Goal: Task Accomplishment & Management: Use online tool/utility

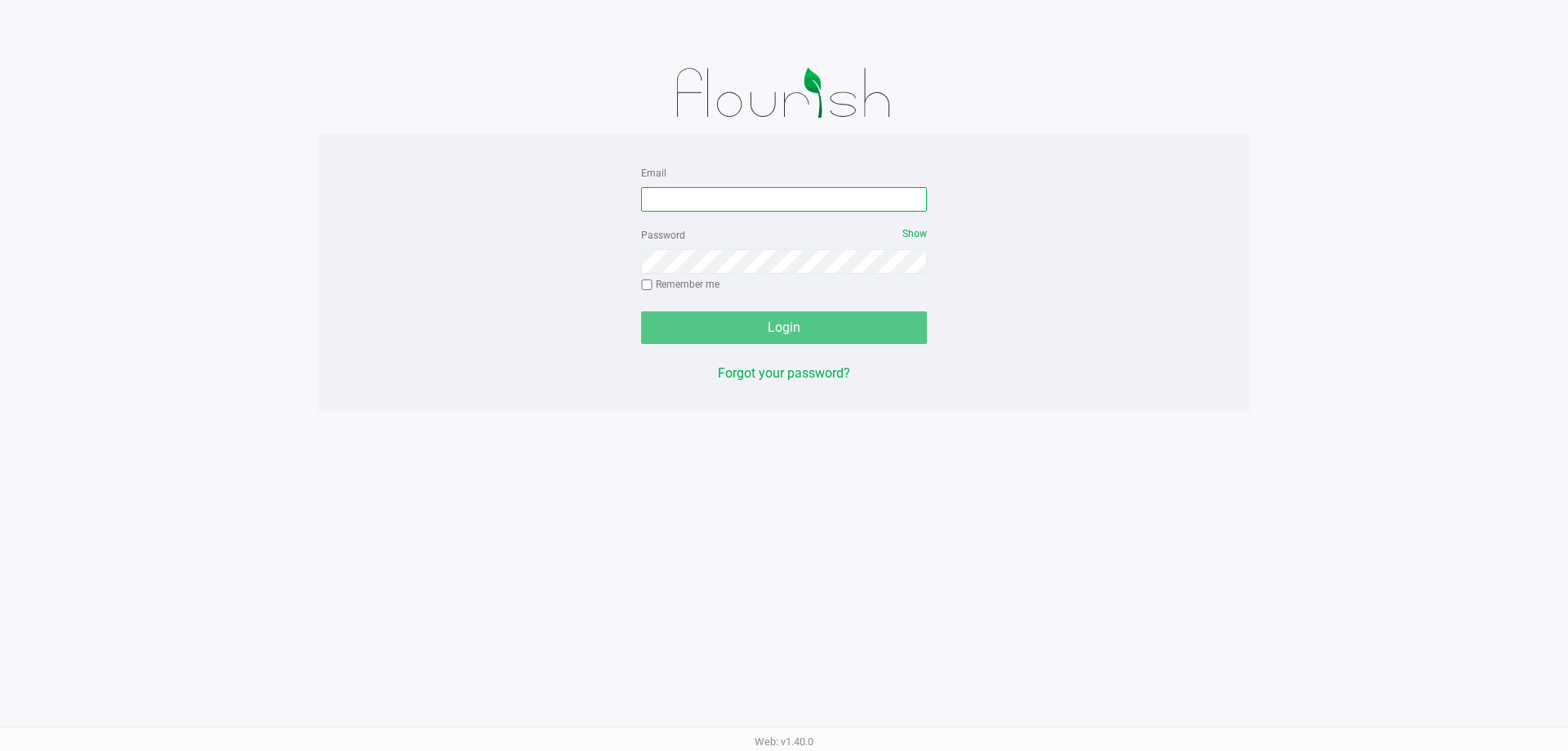
click at [709, 209] on input "Email" at bounding box center [784, 199] width 286 height 24
type input "[EMAIL_ADDRESS][DOMAIN_NAME]"
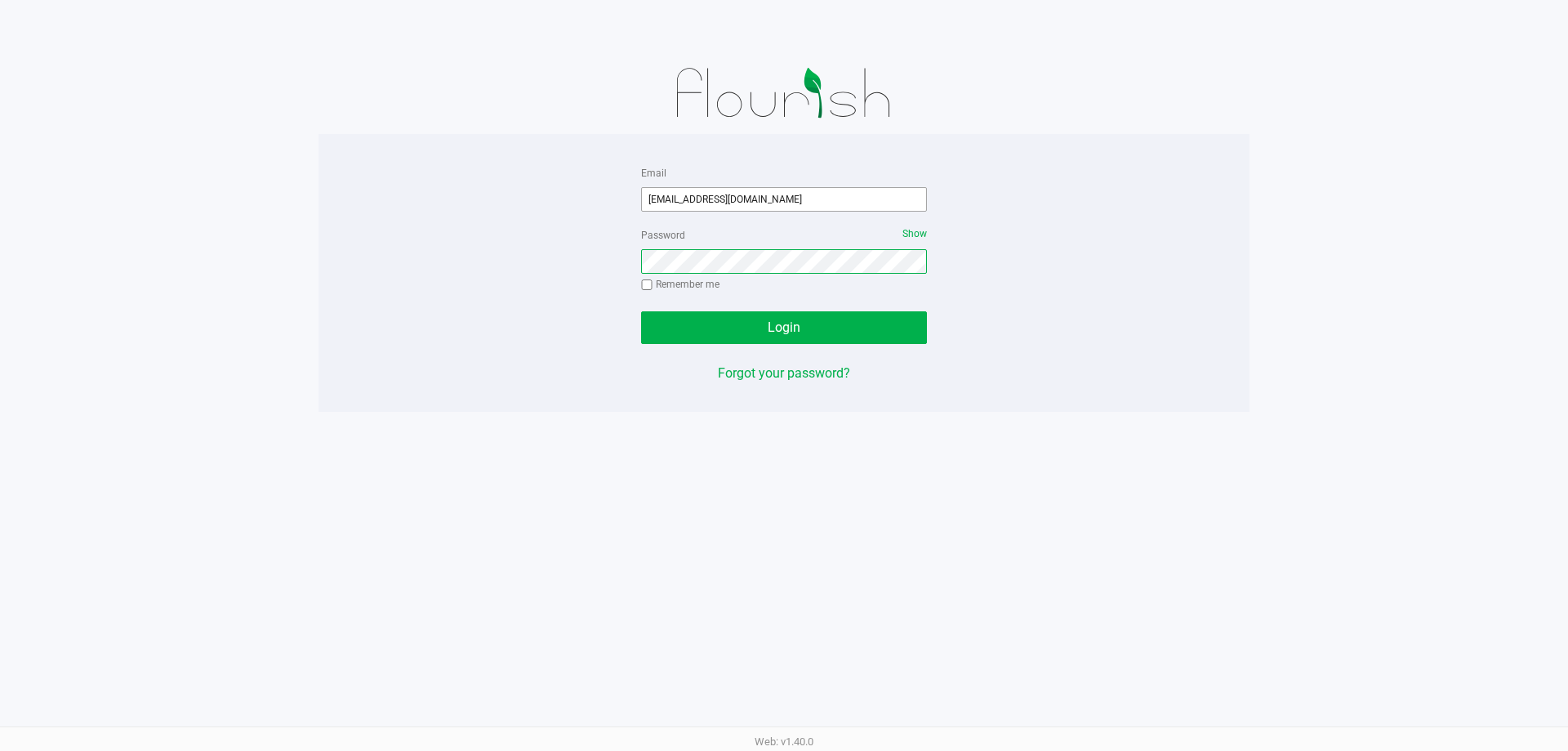
click at [641, 311] on button "Login" at bounding box center [784, 327] width 286 height 32
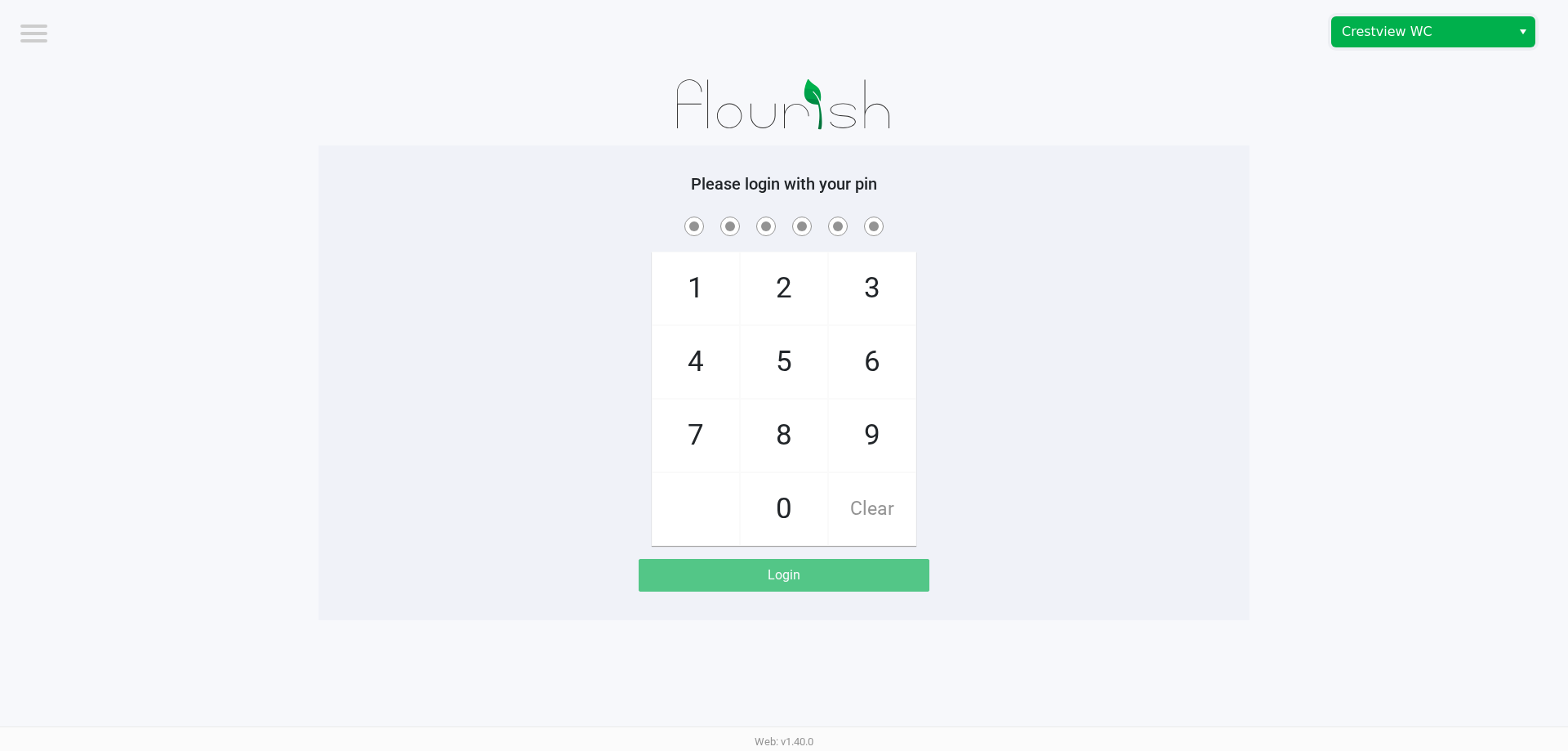
click at [1444, 28] on span "Crestview WC" at bounding box center [1421, 32] width 159 height 20
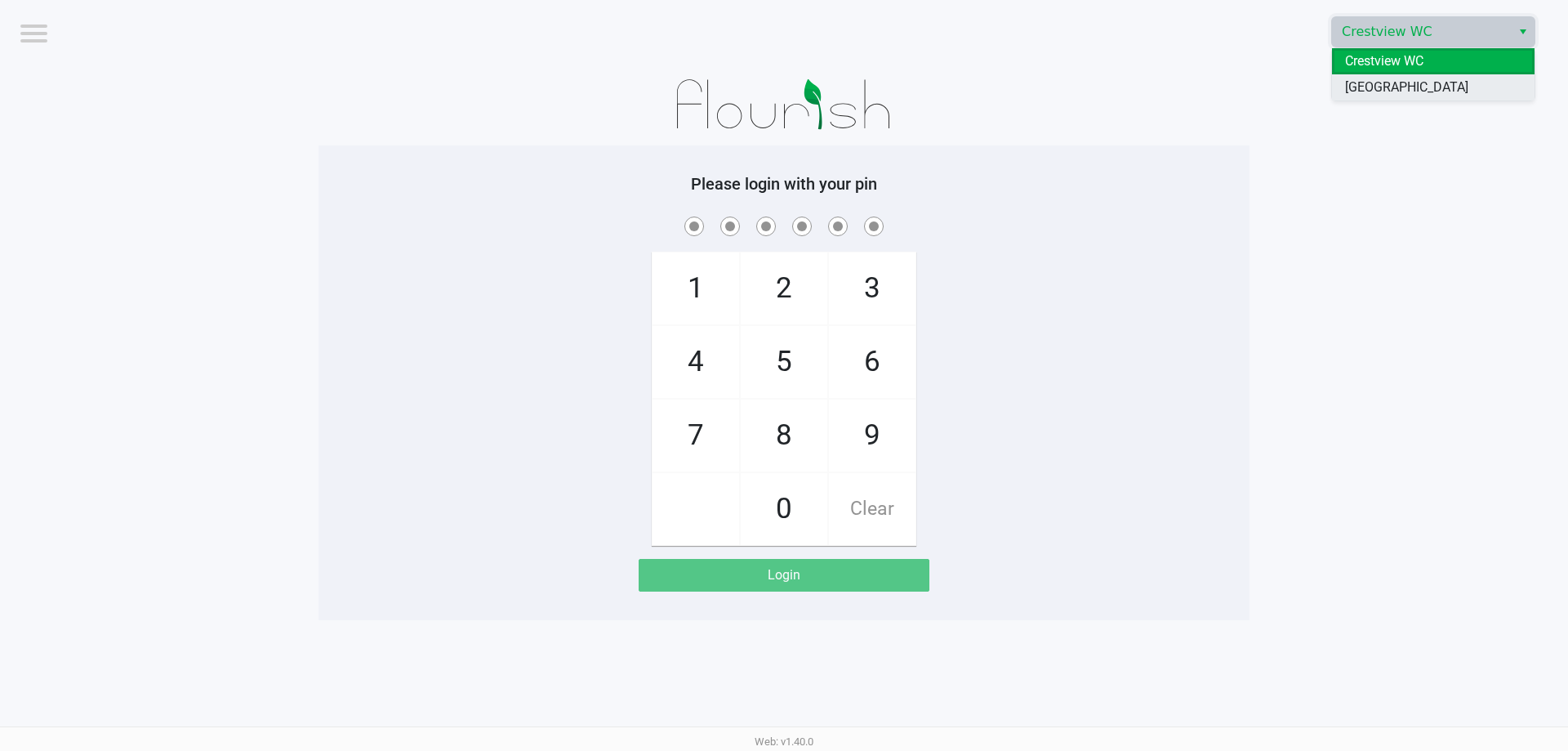
click at [1409, 88] on span "[GEOGRAPHIC_DATA]" at bounding box center [1406, 87] width 123 height 20
checkbox input "true"
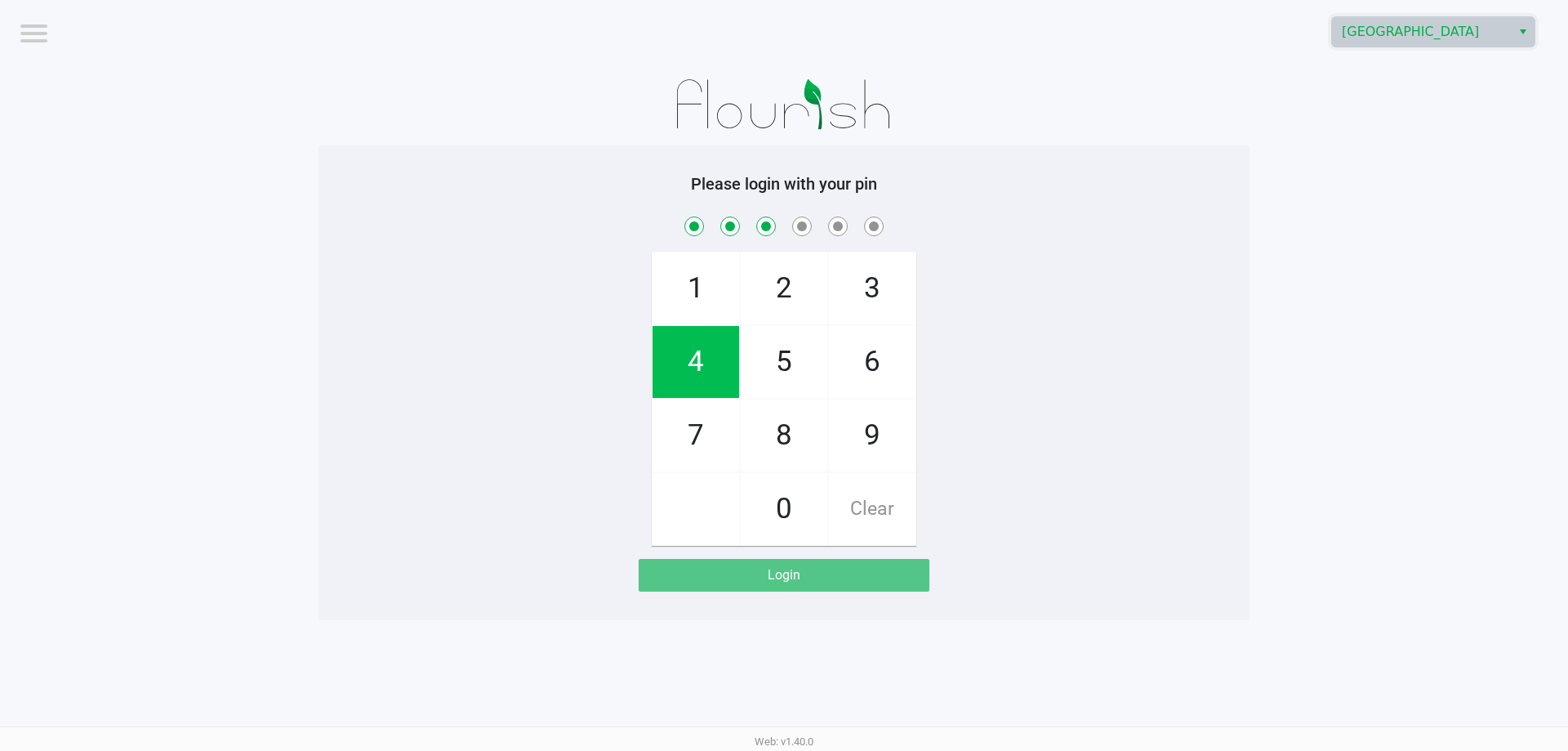
checkbox input "true"
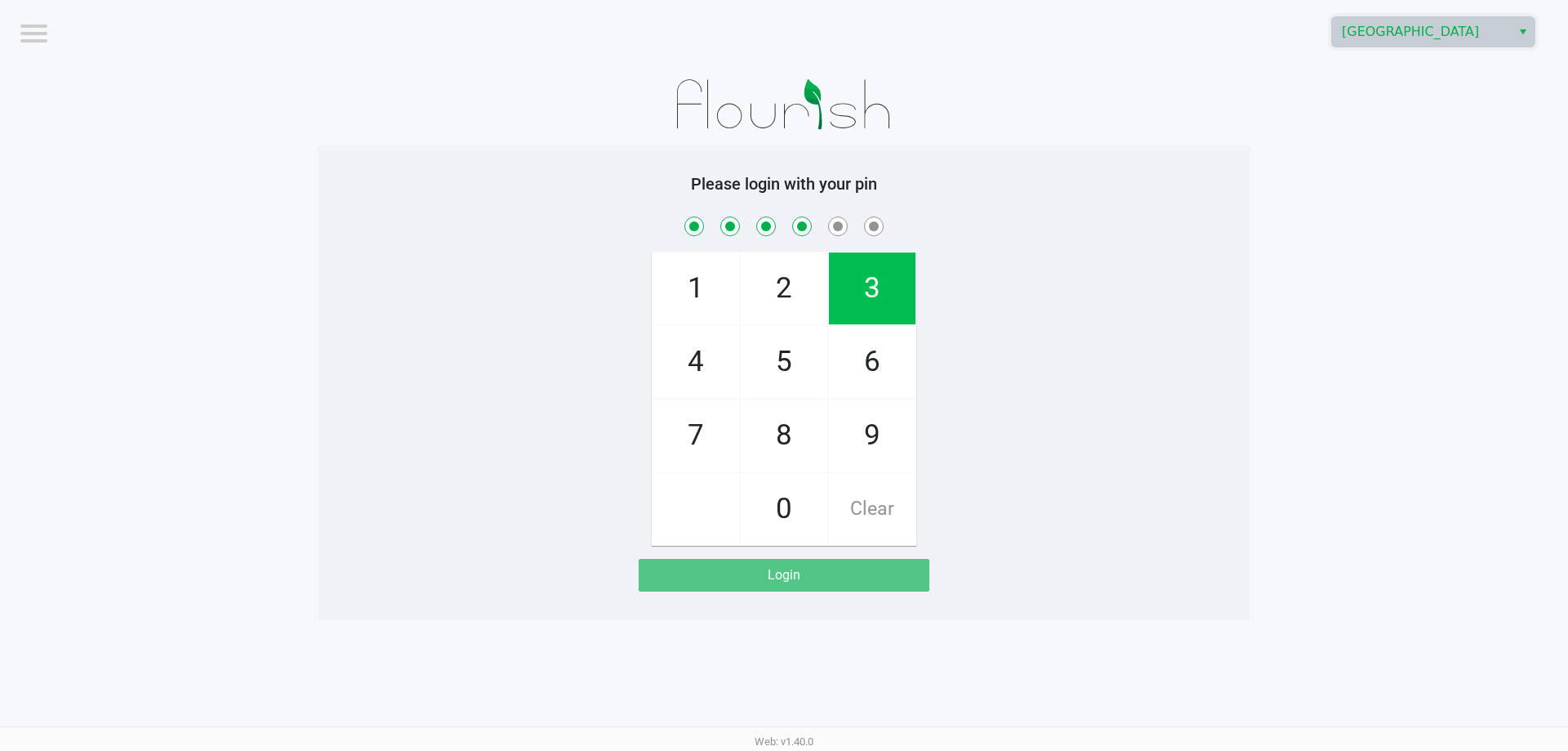
checkbox input "true"
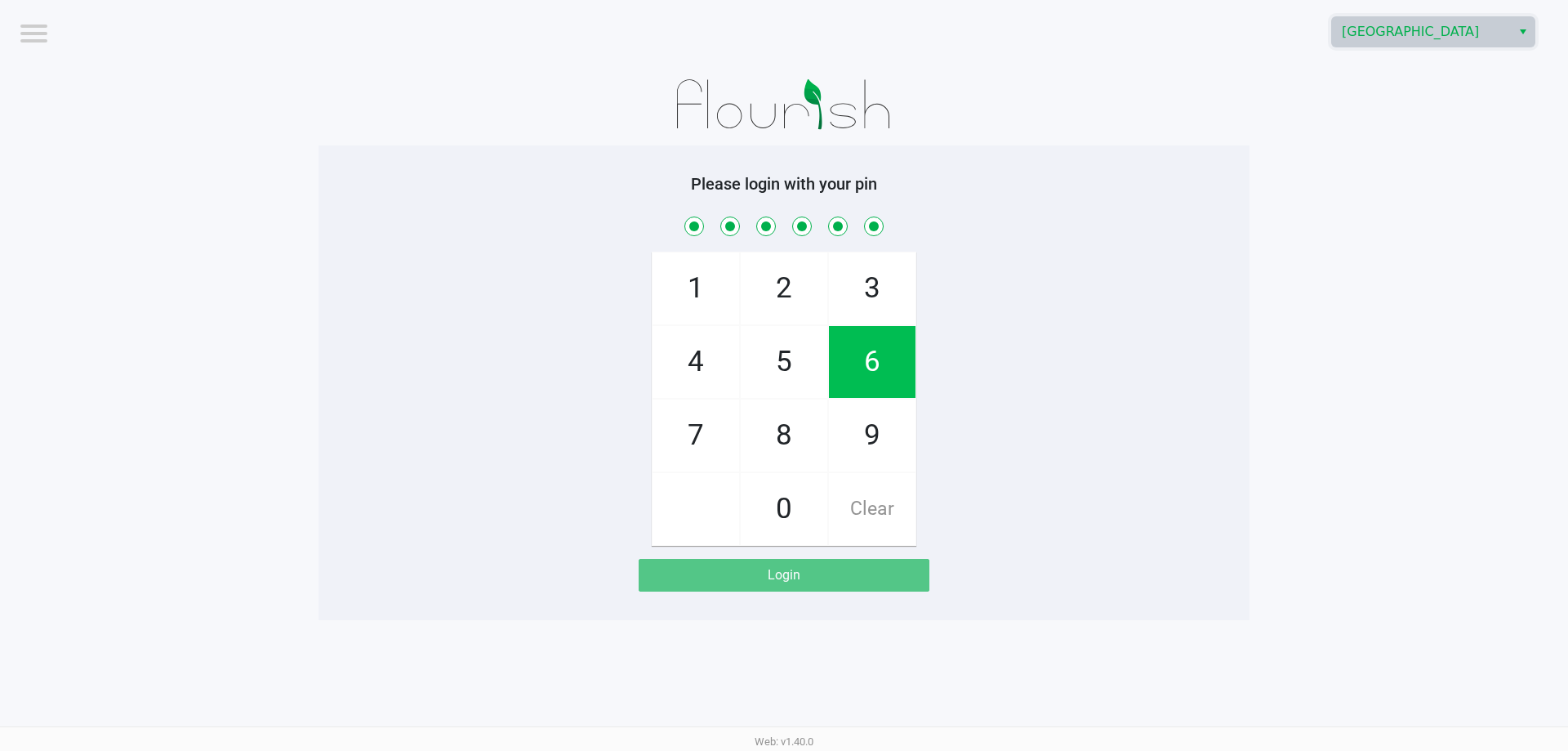
checkbox input "true"
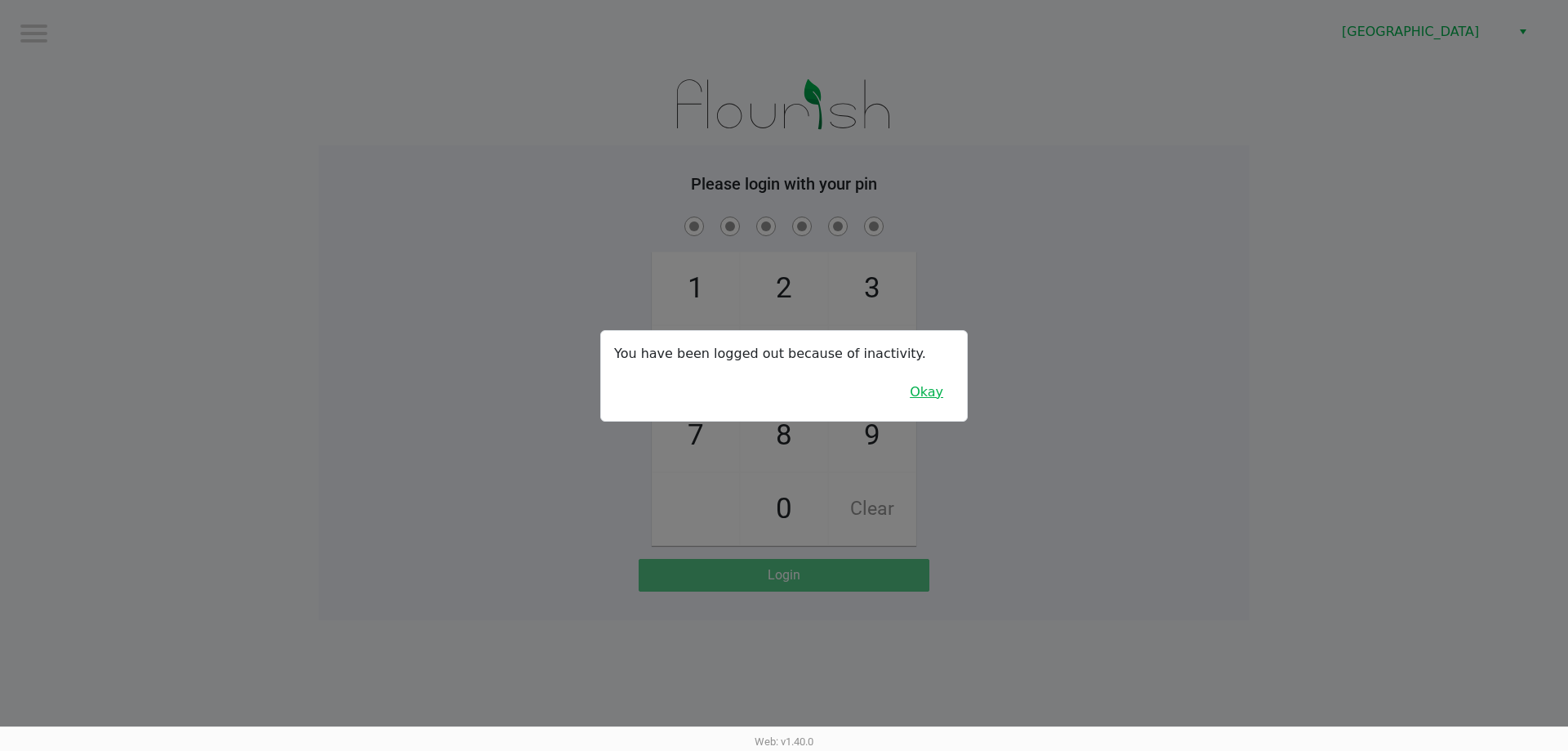
click at [922, 389] on button "Okay" at bounding box center [926, 392] width 55 height 31
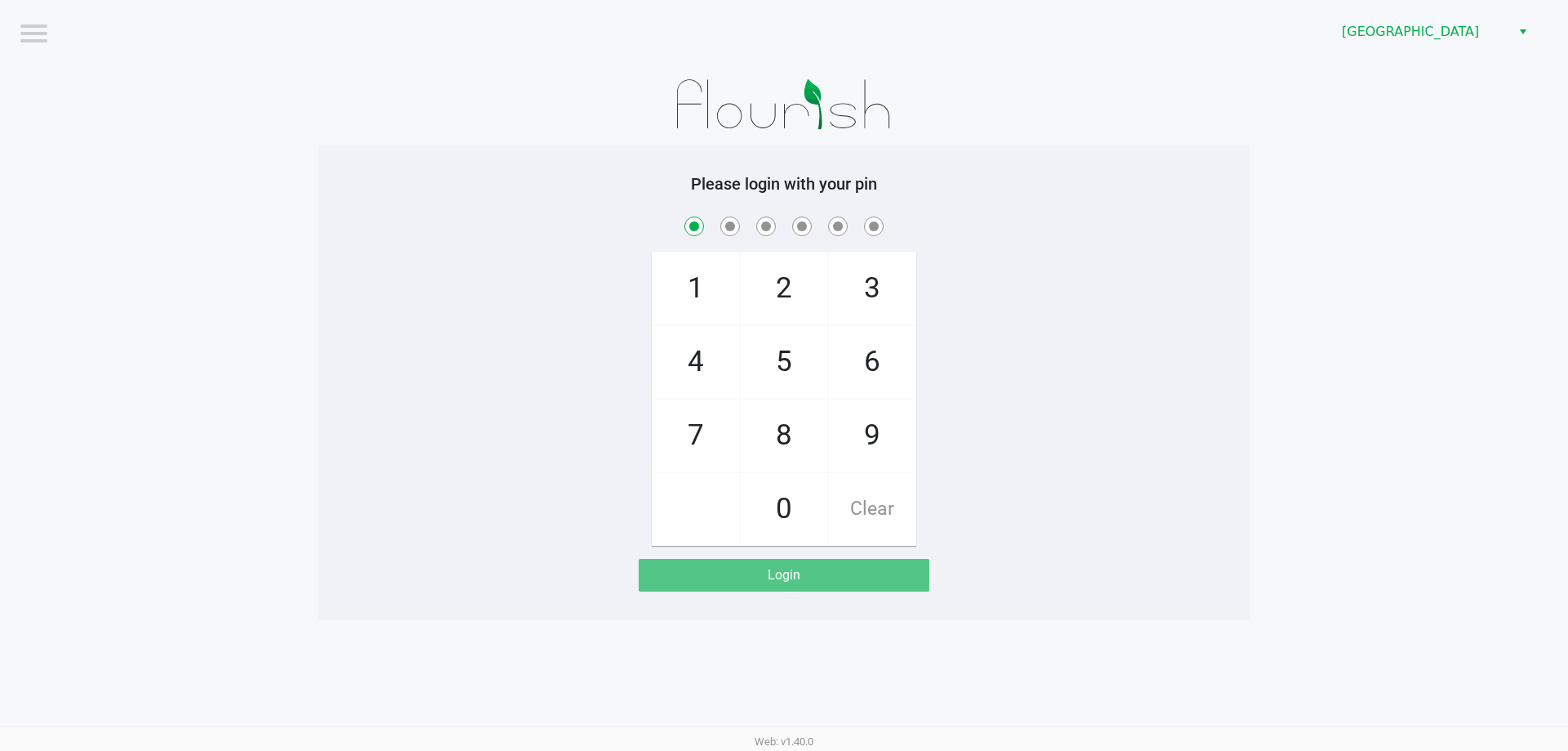
checkbox input "true"
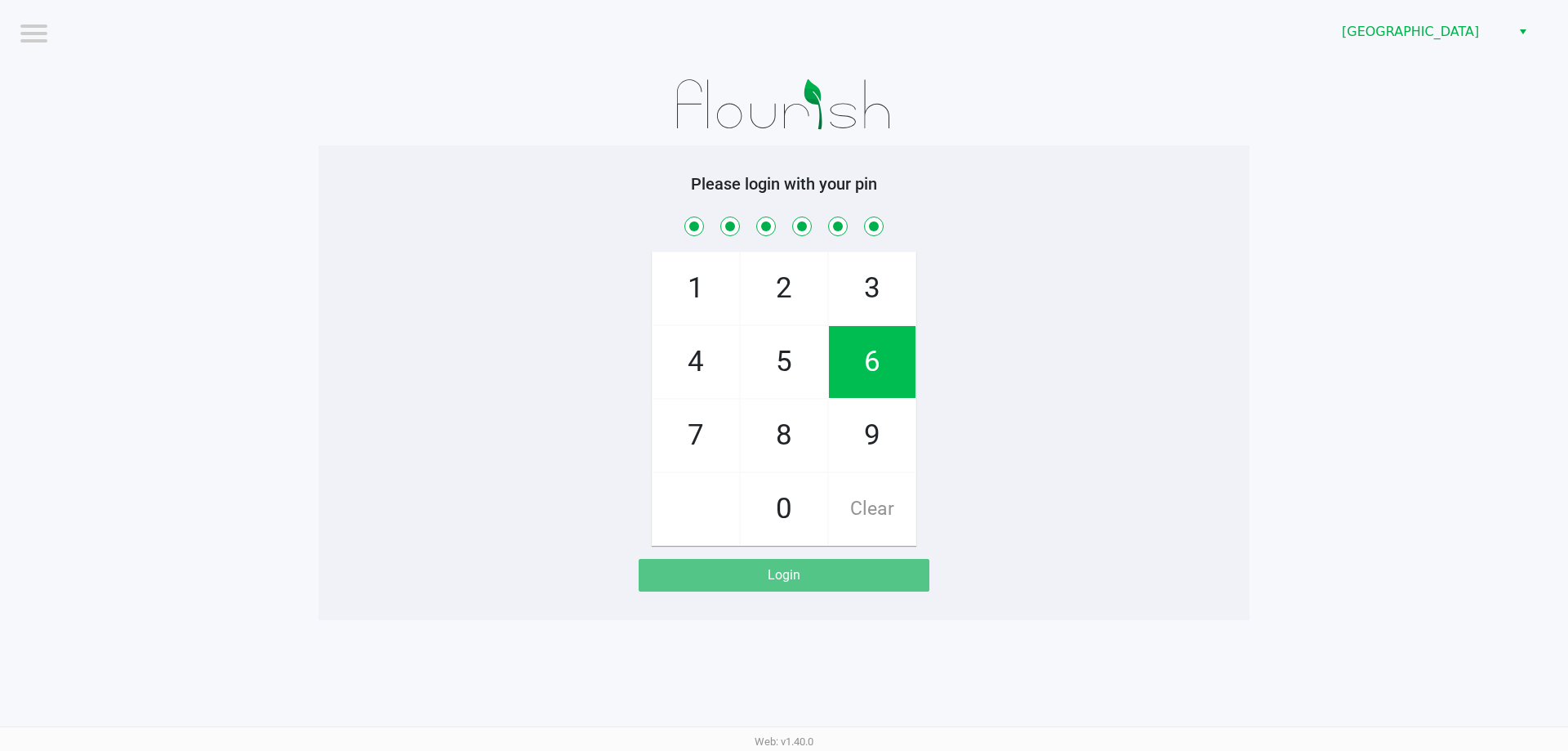
checkbox input "true"
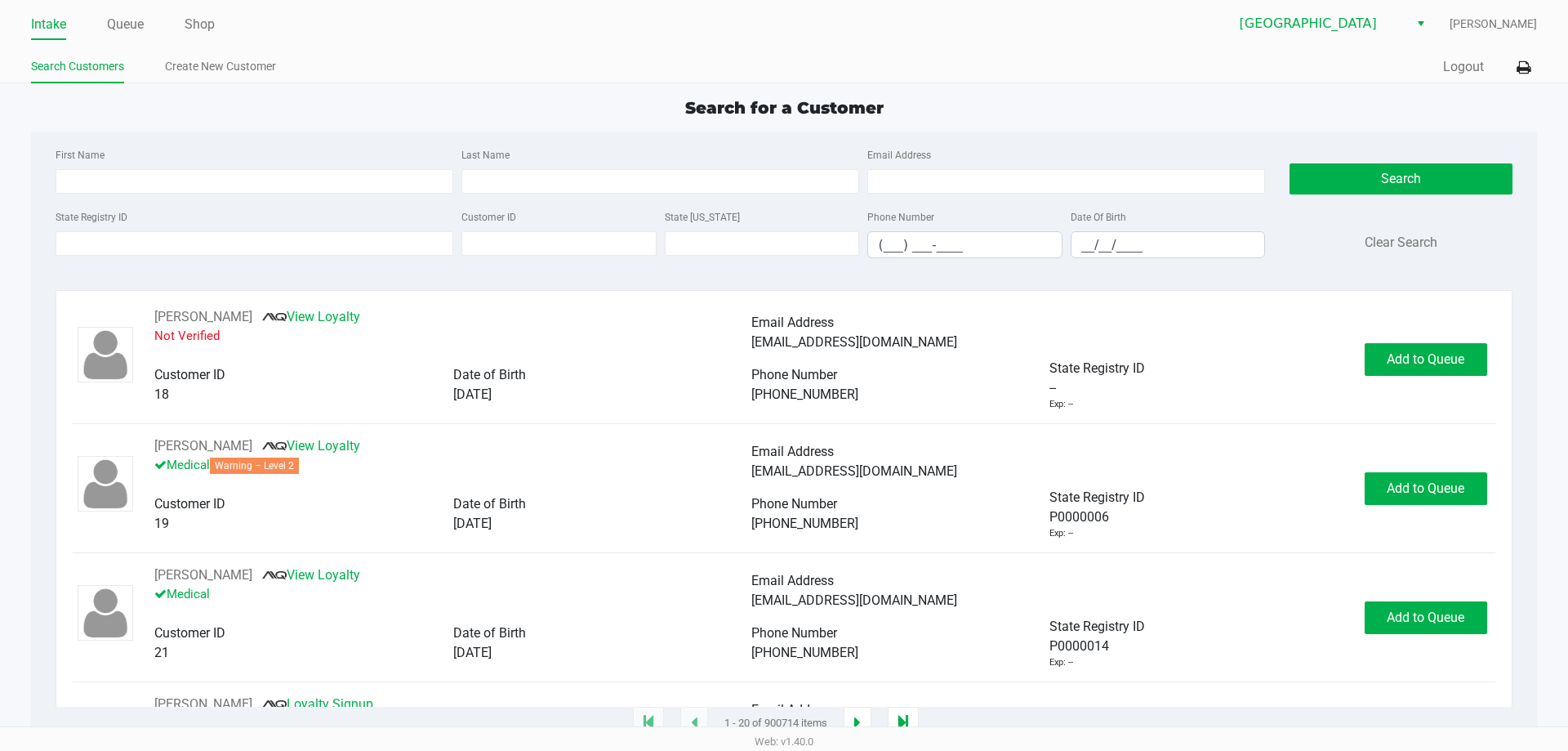
click at [329, 148] on div "First Name" at bounding box center [254, 169] width 405 height 49
